Goal: Task Accomplishment & Management: Understand process/instructions

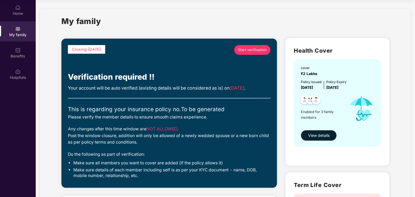
scroll to position [89, 0]
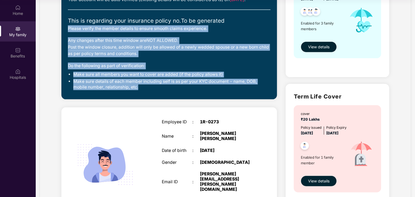
drag, startPoint x: 0, startPoint y: 0, endPoint x: 69, endPoint y: 24, distance: 73.1
click at [69, 25] on div "Closing [DATE] Start verification Verification required !! Your account will be…" at bounding box center [169, 24] width 203 height 136
click at [69, 23] on div "This is regarding your insurance policy no. To be generated" at bounding box center [169, 20] width 203 height 9
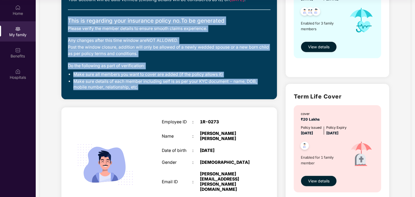
drag, startPoint x: 68, startPoint y: 20, endPoint x: 143, endPoint y: 91, distance: 102.7
click at [143, 91] on div "Closing [DATE] Start verification Verification required !! Your account will be…" at bounding box center [169, 24] width 203 height 136
click at [142, 90] on li "Make sure details of each member including self is as per your KYC document - n…" at bounding box center [171, 84] width 197 height 11
drag, startPoint x: 142, startPoint y: 88, endPoint x: 70, endPoint y: 18, distance: 101.0
click at [70, 18] on div "Closing [DATE] Start verification Verification required !! Your account will be…" at bounding box center [169, 24] width 203 height 136
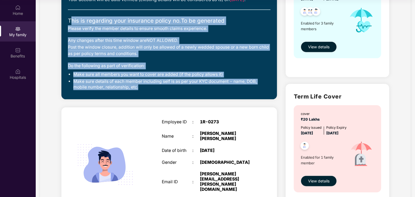
click at [72, 21] on div "This is regarding your insurance policy no. To be generated" at bounding box center [169, 20] width 203 height 9
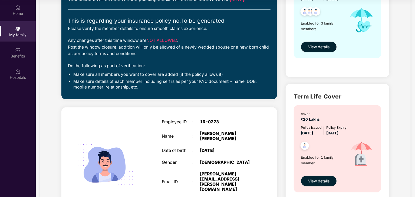
click at [138, 89] on li "Make sure details of each member including self is as per your KYC document - n…" at bounding box center [171, 84] width 197 height 11
click at [138, 88] on li "Make sure details of each member including self is as per your KYC document - n…" at bounding box center [171, 84] width 197 height 11
